Goal: Information Seeking & Learning: Find specific page/section

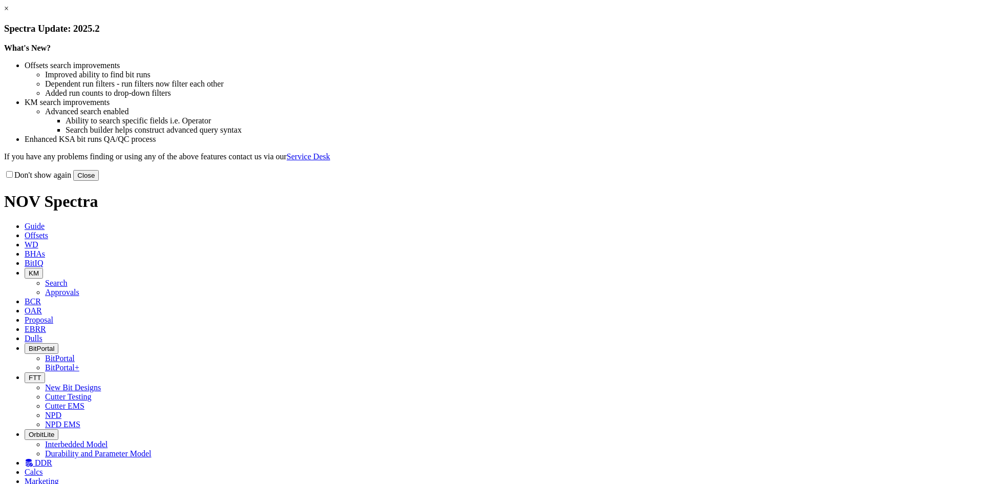
click at [99, 181] on button "Close" at bounding box center [86, 175] width 26 height 11
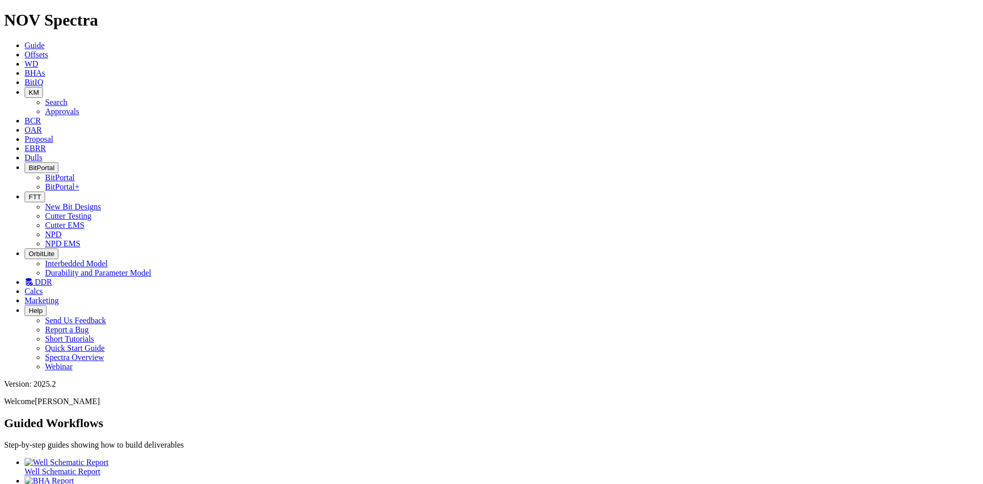
click at [29, 193] on icon "button" at bounding box center [29, 197] width 0 height 8
click at [92, 212] on link "Cutter Testing" at bounding box center [68, 216] width 47 height 9
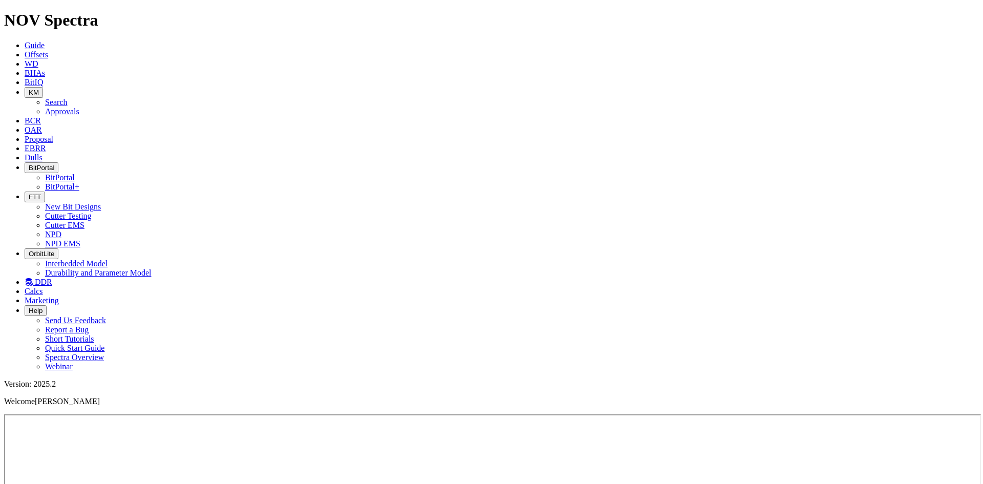
click at [45, 192] on button "FTT" at bounding box center [35, 197] width 20 height 11
click at [61, 230] on link "NPD" at bounding box center [53, 234] width 16 height 9
click at [33, 278] on icon at bounding box center [29, 282] width 8 height 9
click at [29, 193] on icon "button" at bounding box center [29, 197] width 0 height 8
click at [92, 212] on link "Cutter Testing" at bounding box center [68, 216] width 47 height 9
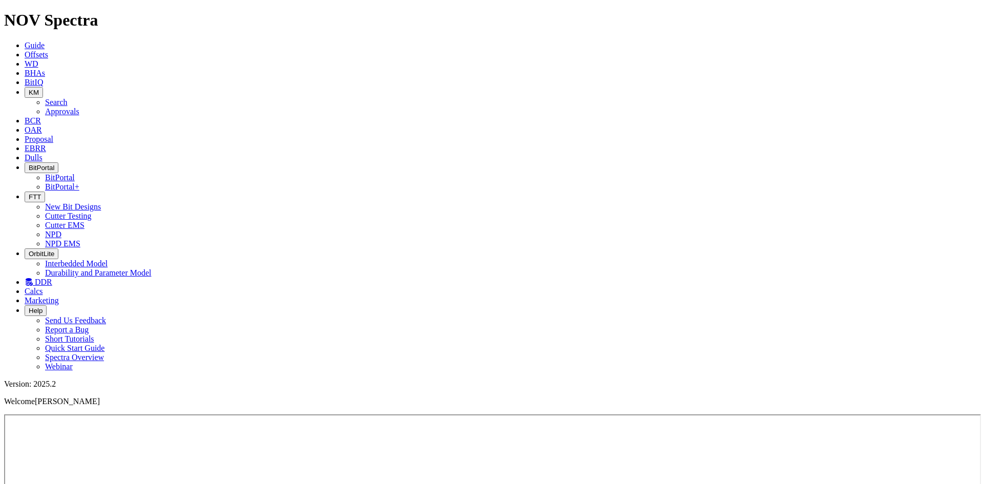
click at [43, 78] on link "BitIQ" at bounding box center [34, 82] width 18 height 9
click at [39, 89] on span "KM" at bounding box center [34, 93] width 10 height 8
click at [79, 107] on link "Approvals" at bounding box center [62, 111] width 34 height 9
click at [29, 89] on icon "button" at bounding box center [29, 93] width 0 height 8
click at [68, 98] on link "Search" at bounding box center [56, 102] width 23 height 9
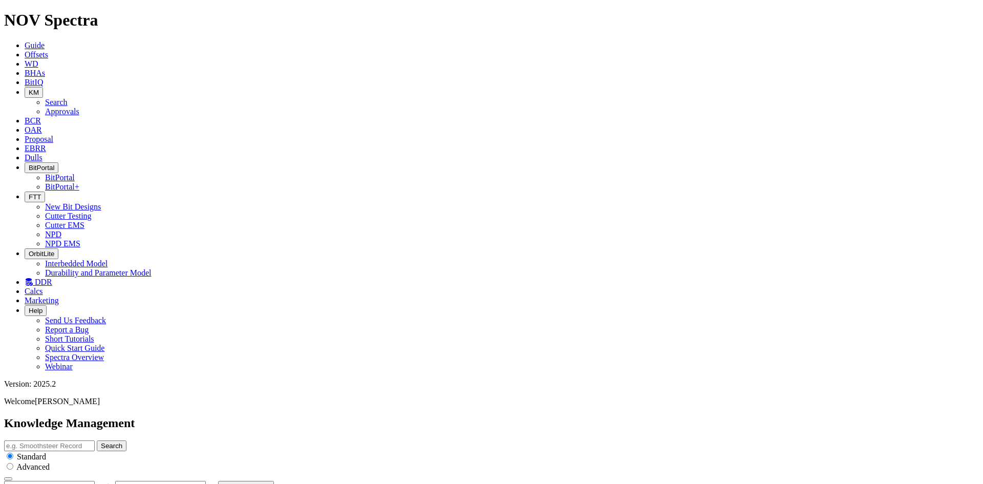
click at [105, 483] on button "button" at bounding box center [101, 488] width 8 height 3
type input "[DATE]"
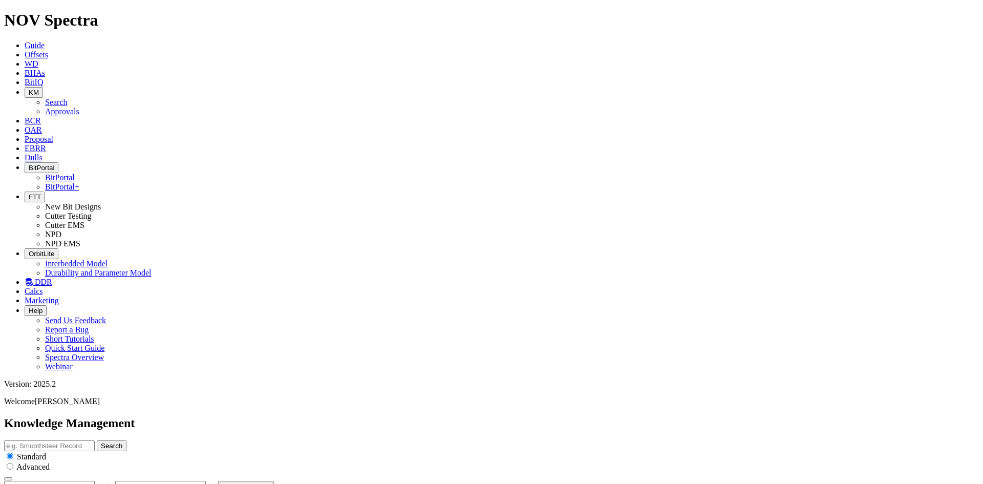
scroll to position [249, 0]
click at [42, 125] on span "OAR" at bounding box center [33, 129] width 17 height 9
click at [53, 135] on span "Proposal" at bounding box center [39, 139] width 29 height 9
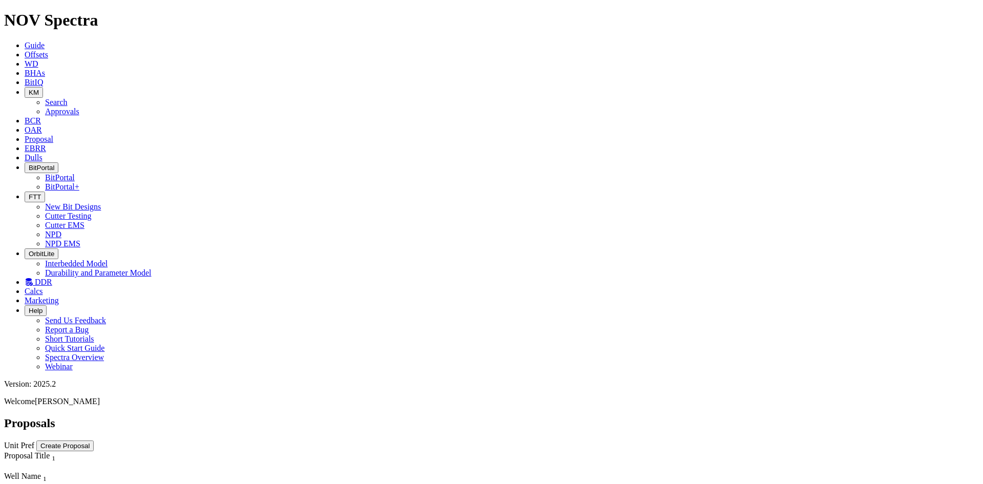
click at [46, 144] on span "EBRR" at bounding box center [36, 148] width 22 height 9
click at [25, 153] on icon at bounding box center [25, 157] width 0 height 9
click at [48, 50] on span "Offsets" at bounding box center [37, 54] width 24 height 9
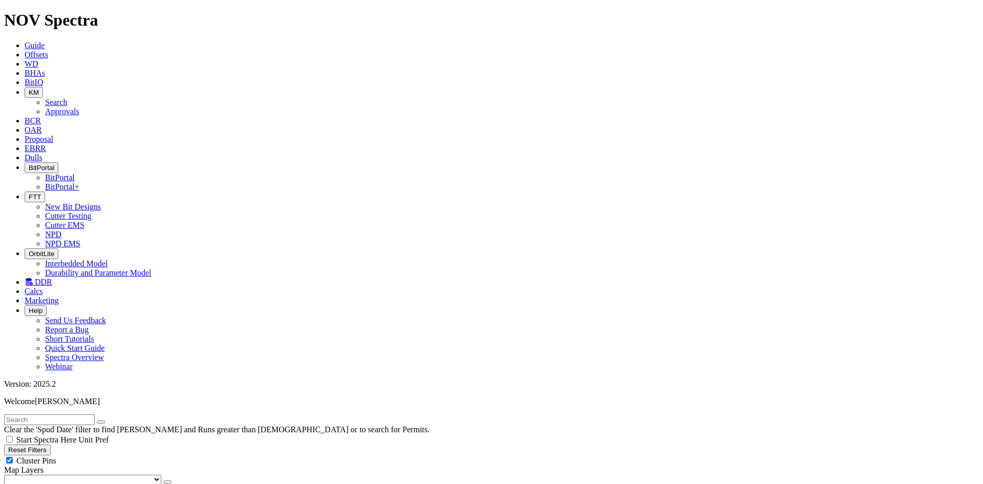
checkbox input "false"
